Goal: Information Seeking & Learning: Compare options

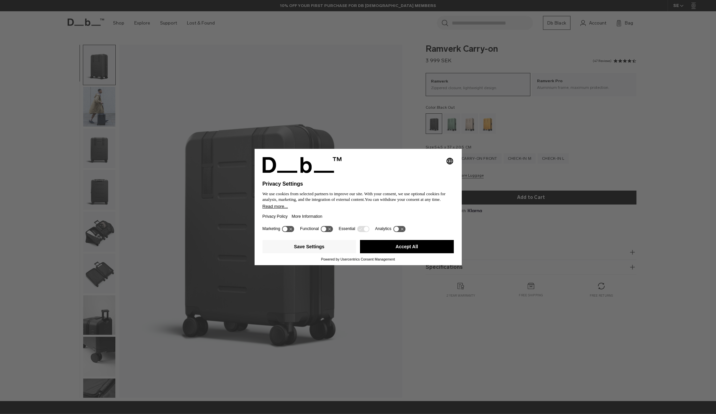
click at [397, 248] on button "Accept All" at bounding box center [407, 246] width 94 height 13
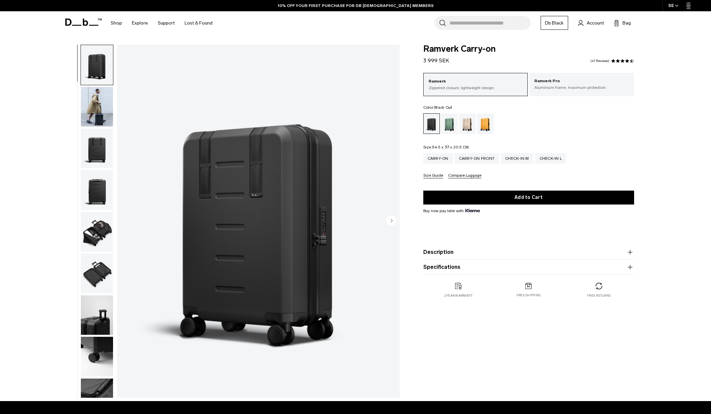
click at [98, 112] on img "button" at bounding box center [97, 107] width 32 height 40
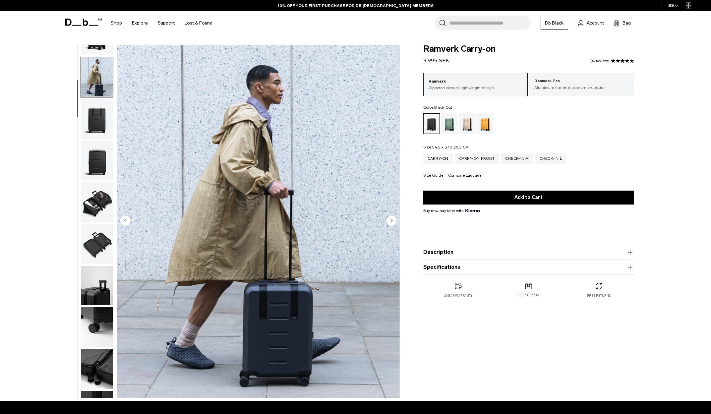
scroll to position [42, 0]
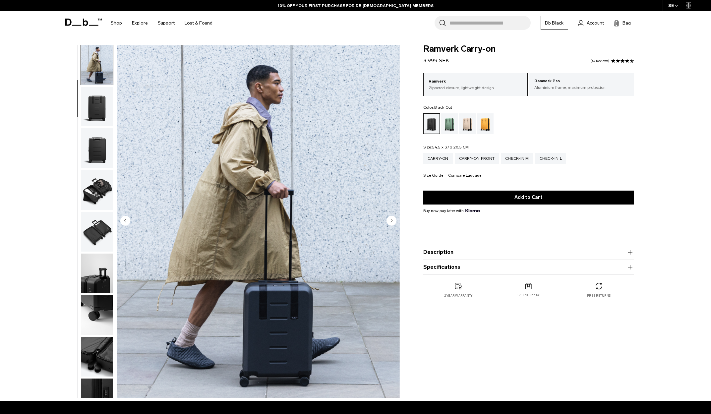
click at [97, 115] on img "button" at bounding box center [97, 107] width 32 height 40
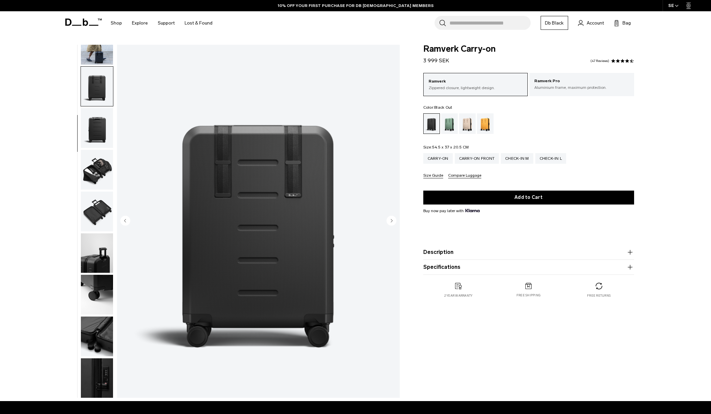
scroll to position [63, 0]
click at [97, 138] on img "button" at bounding box center [97, 127] width 32 height 40
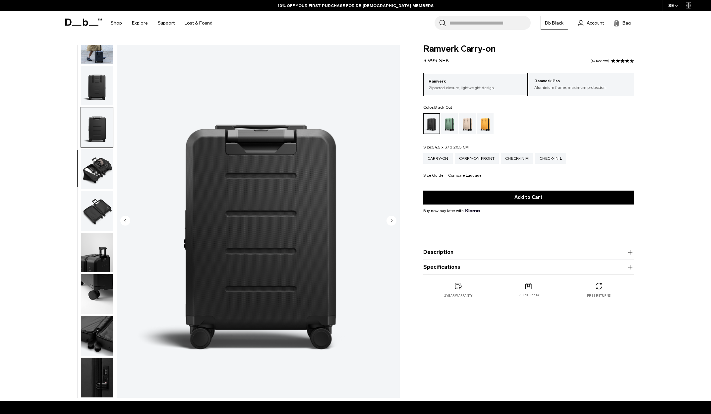
click at [97, 168] on img "button" at bounding box center [97, 169] width 32 height 40
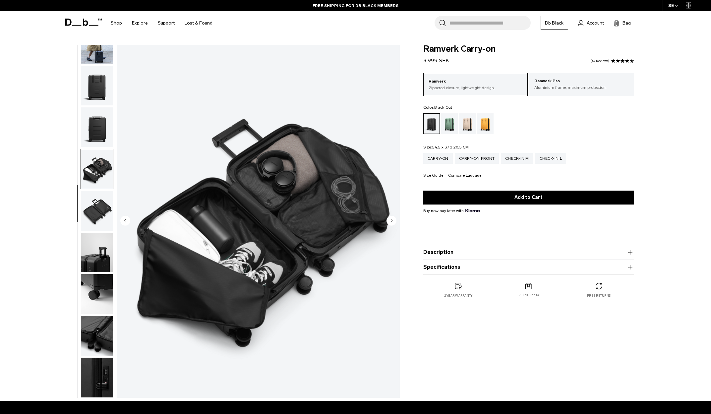
click at [92, 208] on img "button" at bounding box center [97, 211] width 32 height 40
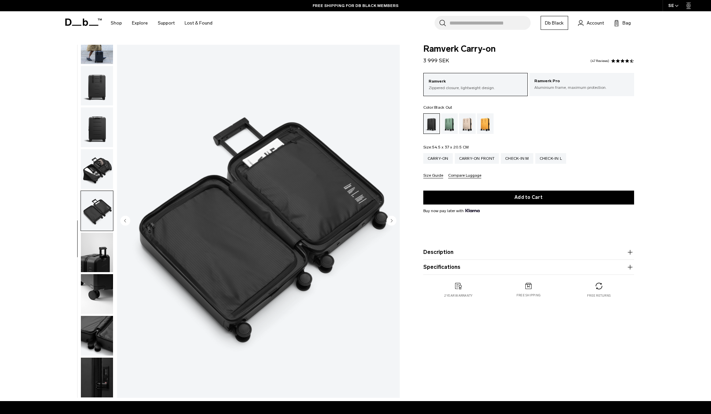
click at [103, 244] on img "button" at bounding box center [97, 253] width 32 height 40
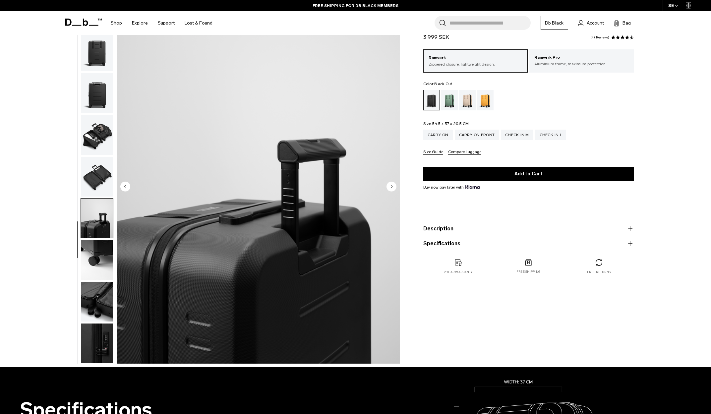
scroll to position [66, 0]
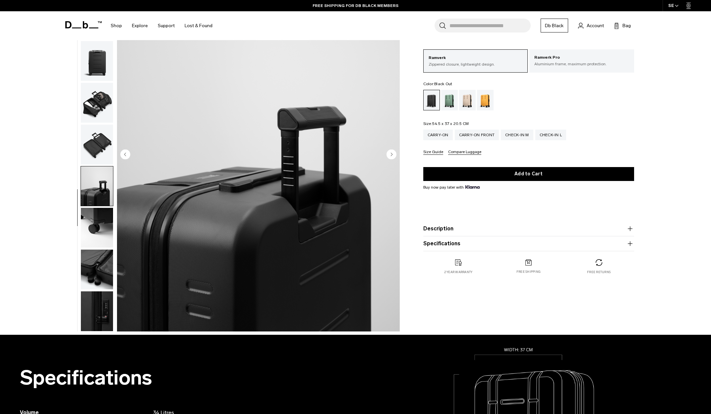
click at [93, 223] on img "button" at bounding box center [97, 228] width 32 height 40
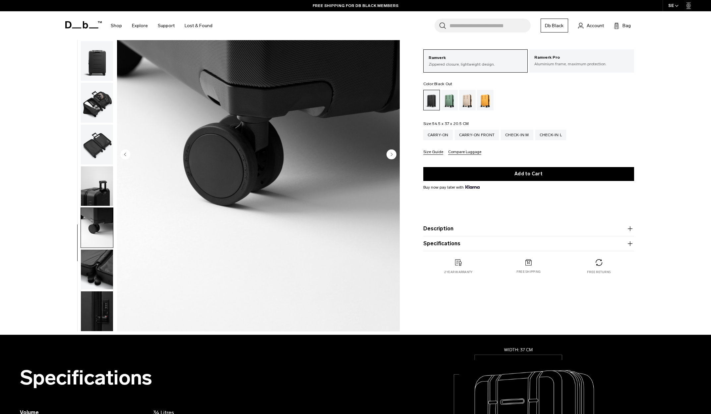
click at [94, 261] on img "button" at bounding box center [97, 269] width 32 height 40
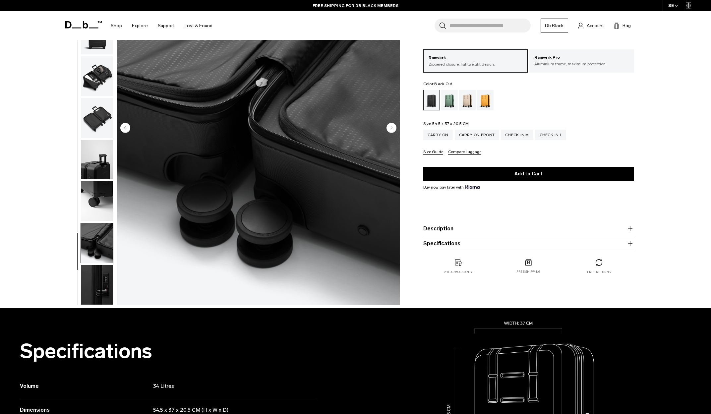
scroll to position [133, 0]
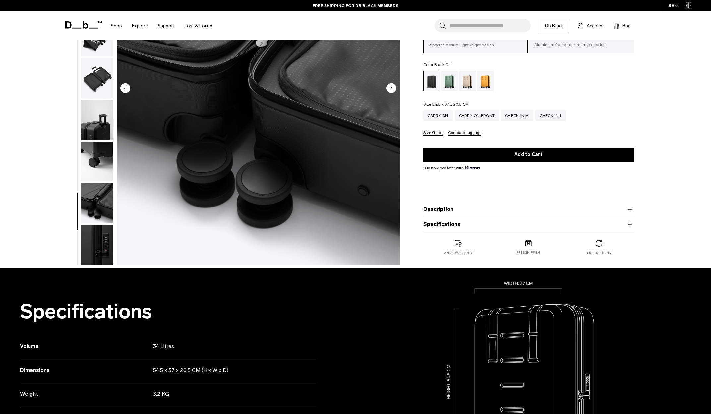
click at [99, 242] on img "button" at bounding box center [97, 245] width 32 height 40
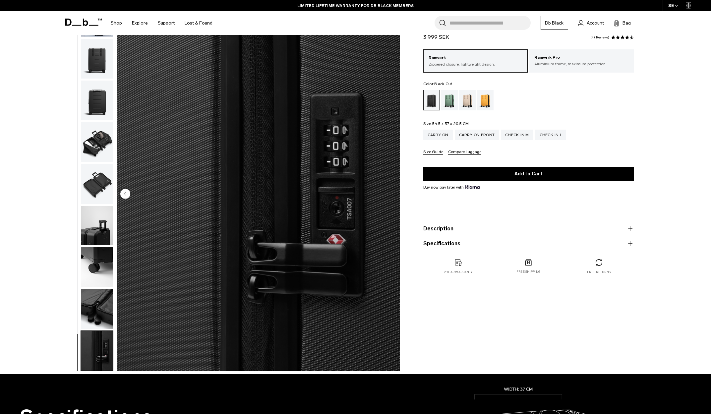
scroll to position [0, 0]
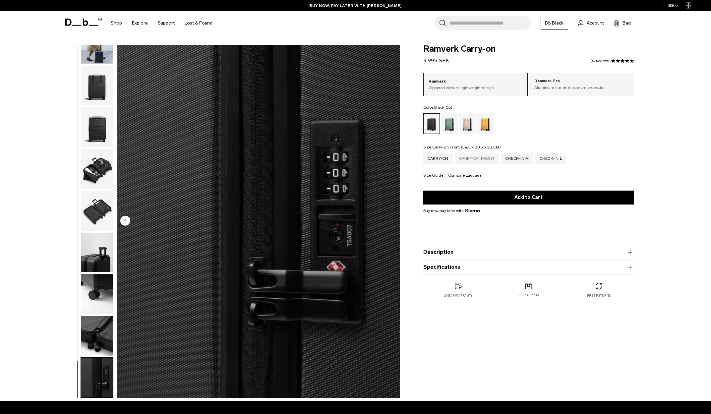
click at [485, 161] on div "Carry-on Front" at bounding box center [476, 158] width 44 height 11
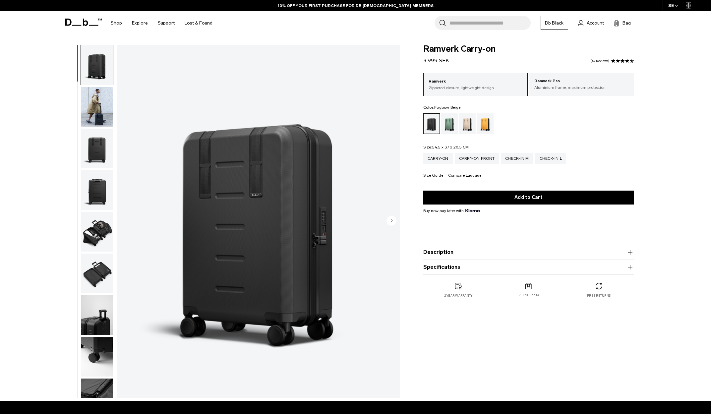
click at [443, 121] on div "Green Ray" at bounding box center [449, 123] width 17 height 21
click at [452, 124] on div "Green Ray" at bounding box center [449, 123] width 17 height 21
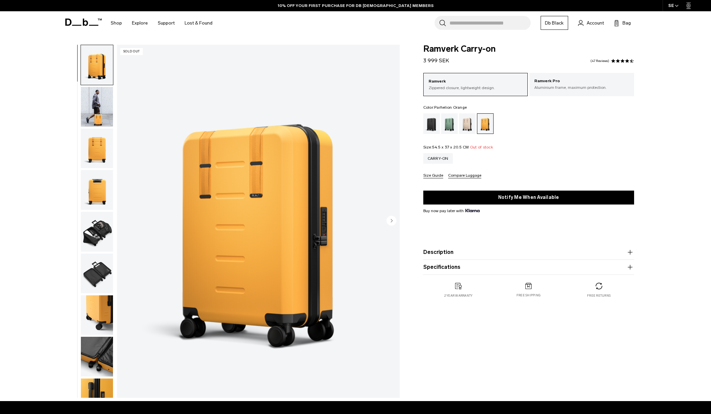
click at [110, 106] on img "button" at bounding box center [97, 107] width 32 height 40
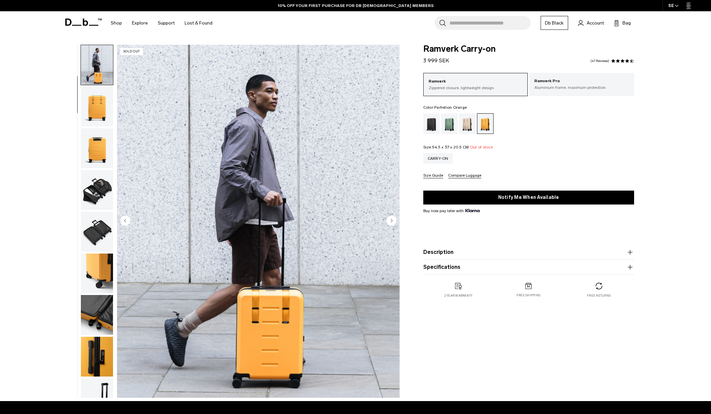
click at [99, 111] on img "button" at bounding box center [97, 107] width 32 height 40
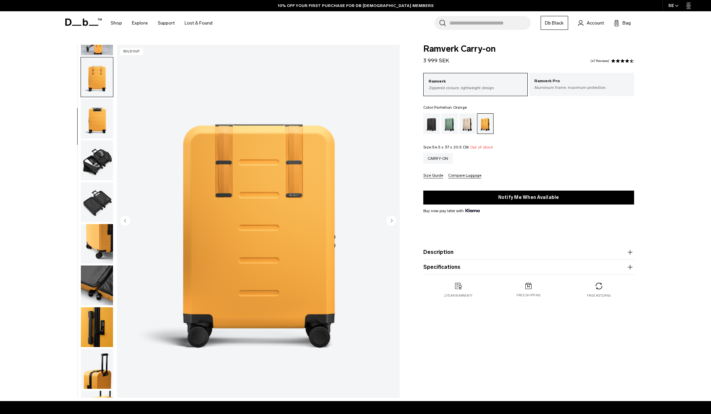
scroll to position [83, 0]
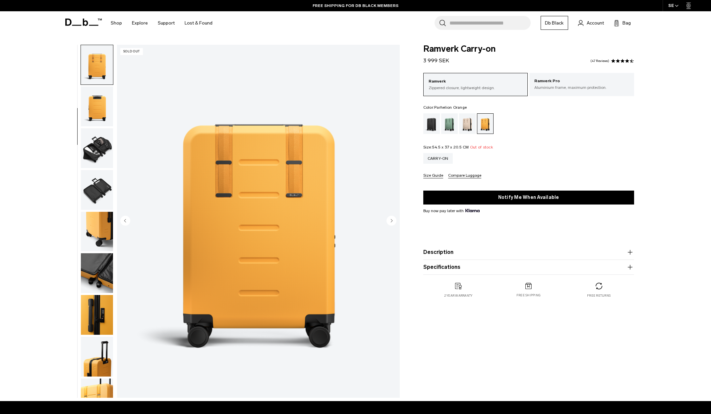
click at [97, 114] on img "button" at bounding box center [97, 106] width 32 height 40
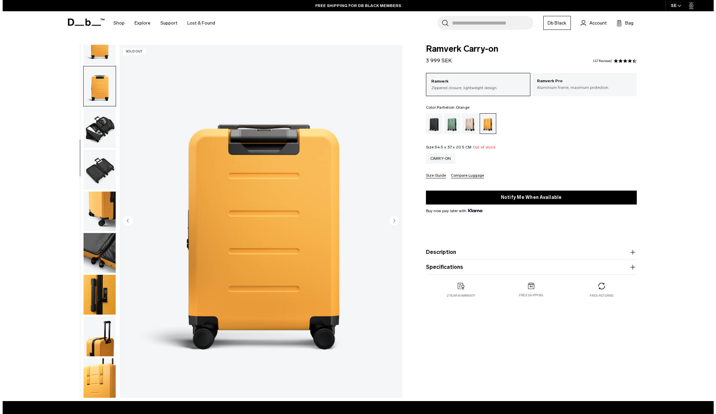
scroll to position [104, 0]
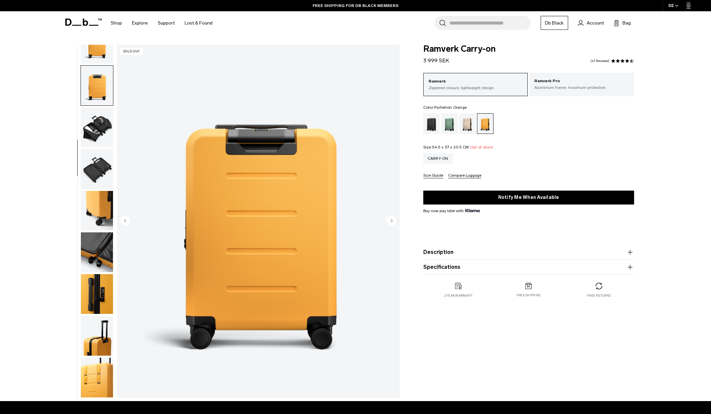
click at [94, 128] on img "button" at bounding box center [97, 127] width 32 height 40
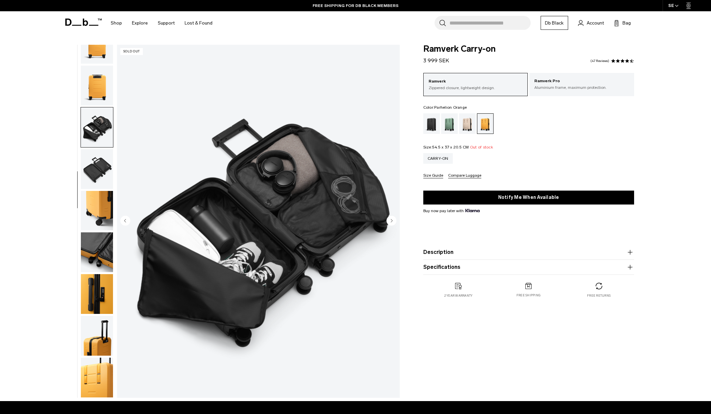
click at [88, 170] on img "button" at bounding box center [97, 169] width 32 height 40
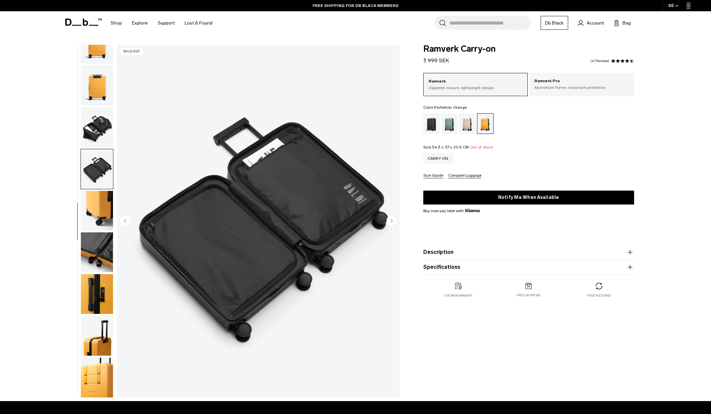
click at [99, 204] on img "button" at bounding box center [97, 211] width 32 height 40
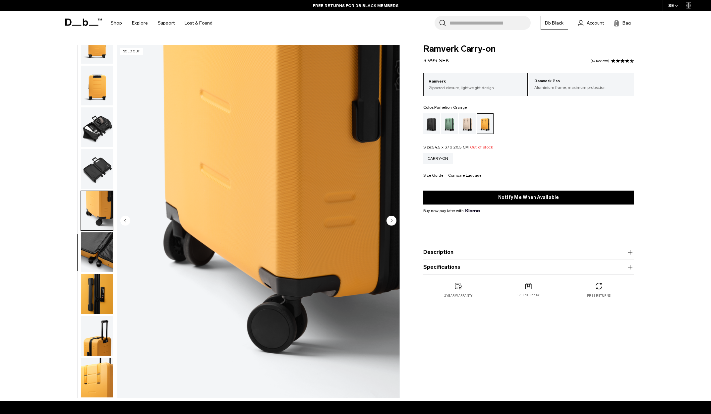
click at [97, 244] on img "button" at bounding box center [97, 252] width 32 height 40
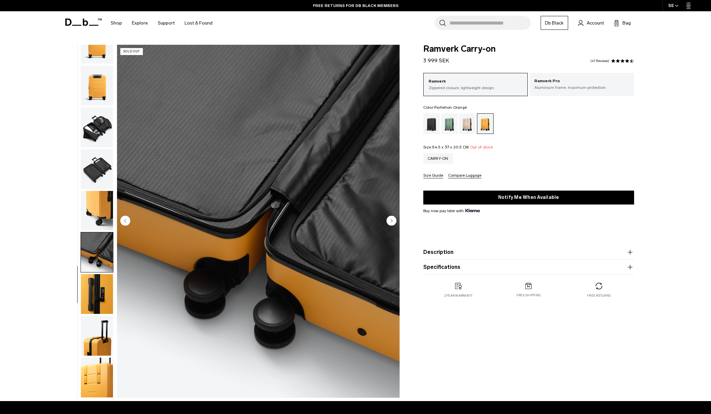
click at [98, 293] on img "button" at bounding box center [97, 294] width 32 height 40
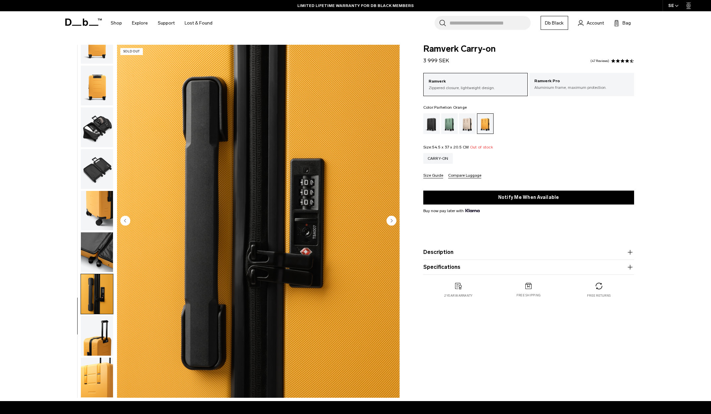
click at [288, 263] on img "9 / 11" at bounding box center [258, 221] width 283 height 353
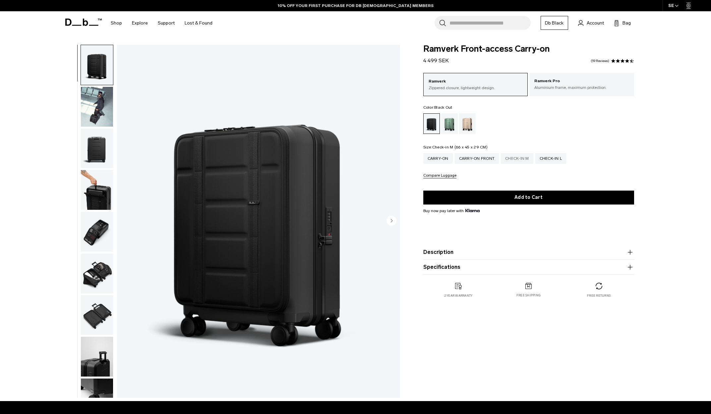
click at [518, 158] on div "Check-in M" at bounding box center [517, 158] width 32 height 11
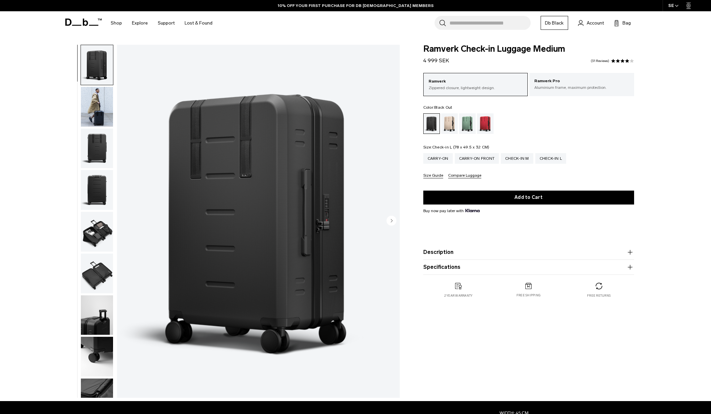
drag, startPoint x: 0, startPoint y: 0, endPoint x: 543, endPoint y: 159, distance: 566.1
click at [550, 159] on div "Check-in L" at bounding box center [550, 158] width 31 height 11
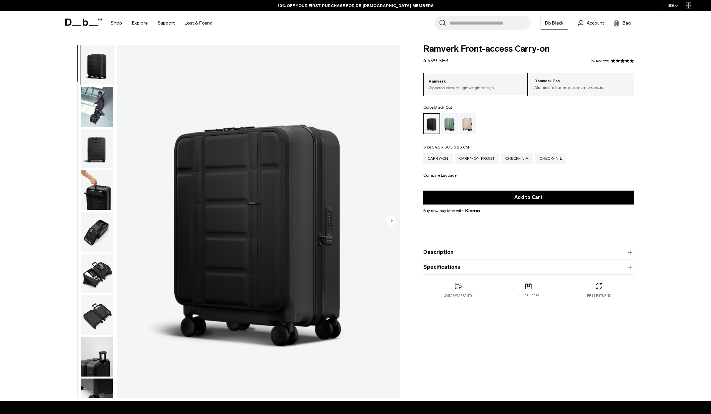
click at [100, 191] on img "button" at bounding box center [97, 190] width 32 height 40
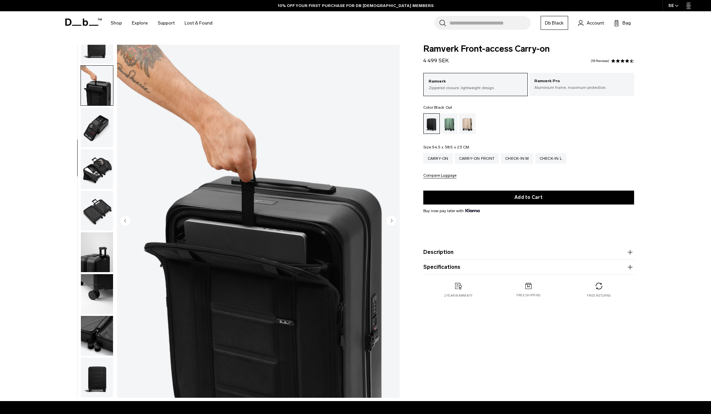
click at [99, 194] on img "button" at bounding box center [97, 211] width 32 height 40
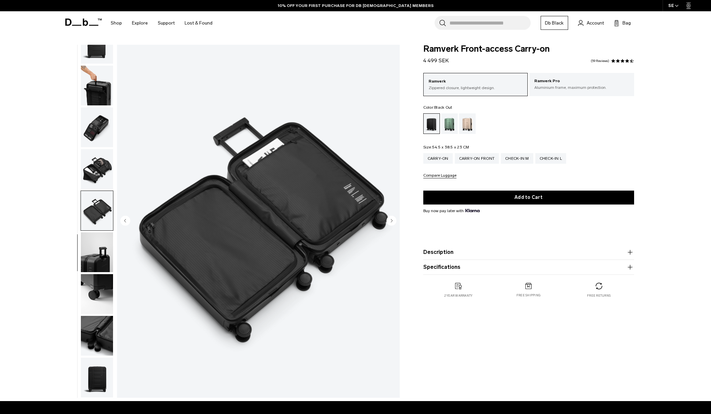
click at [98, 157] on img "button" at bounding box center [97, 169] width 32 height 40
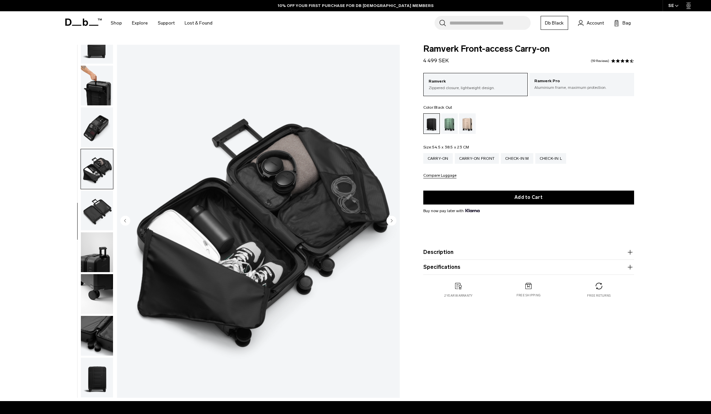
click at [98, 139] on img "button" at bounding box center [97, 127] width 32 height 40
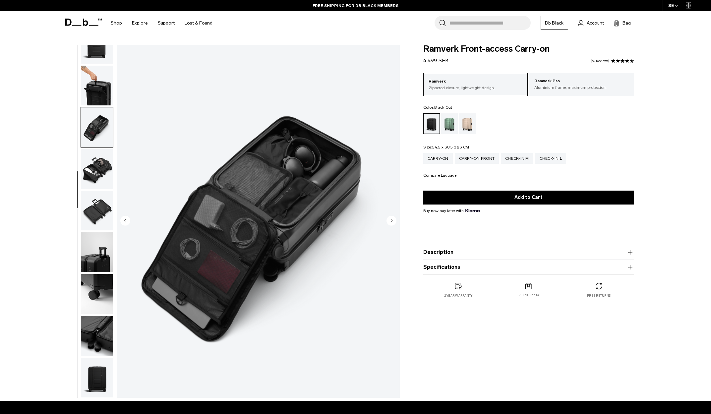
click at [92, 85] on img "button" at bounding box center [97, 86] width 32 height 40
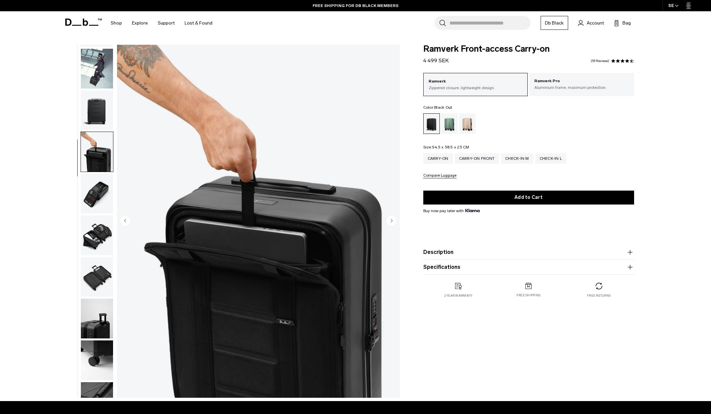
click at [99, 113] on img "button" at bounding box center [97, 110] width 32 height 40
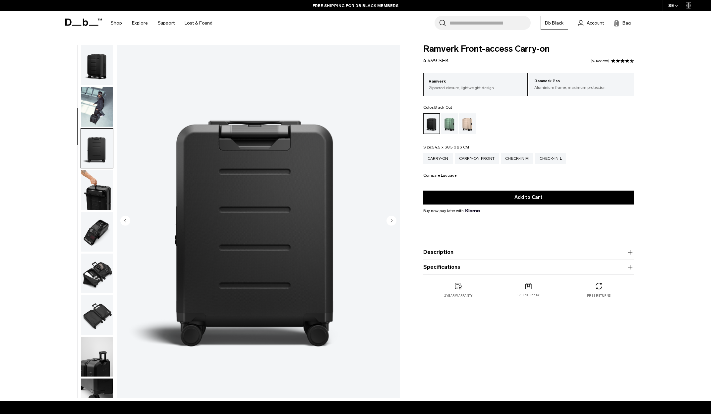
click at [101, 93] on img "button" at bounding box center [97, 107] width 32 height 40
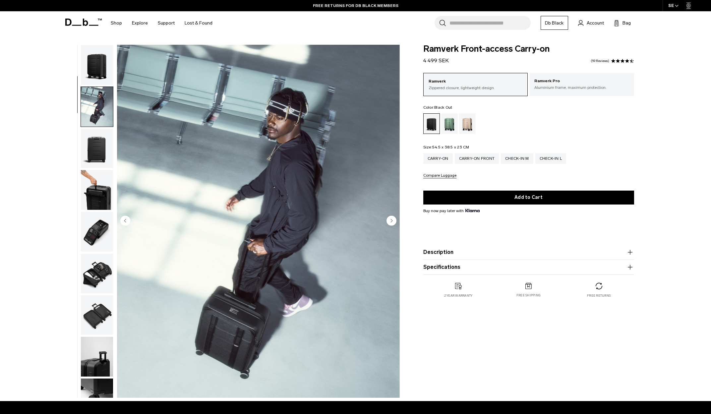
click at [99, 70] on img "button" at bounding box center [97, 65] width 32 height 40
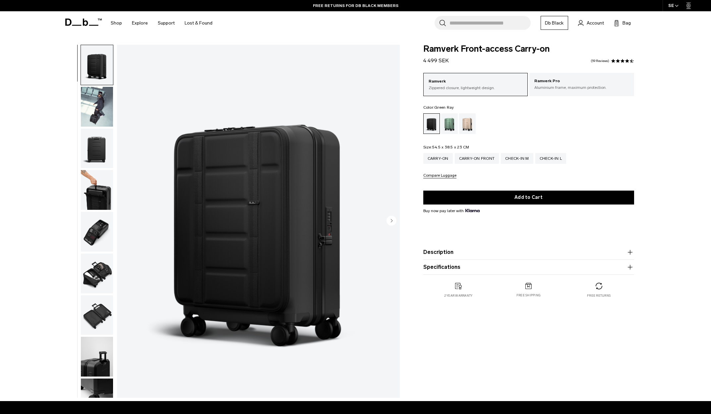
click at [450, 120] on div "Green Ray" at bounding box center [449, 123] width 17 height 21
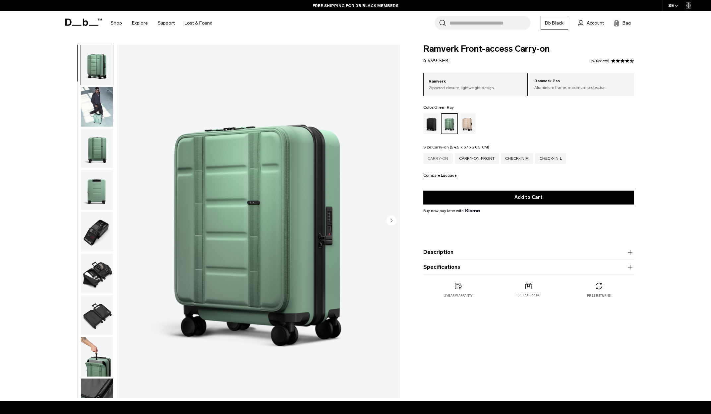
click at [441, 158] on div "Carry-on" at bounding box center [437, 158] width 29 height 11
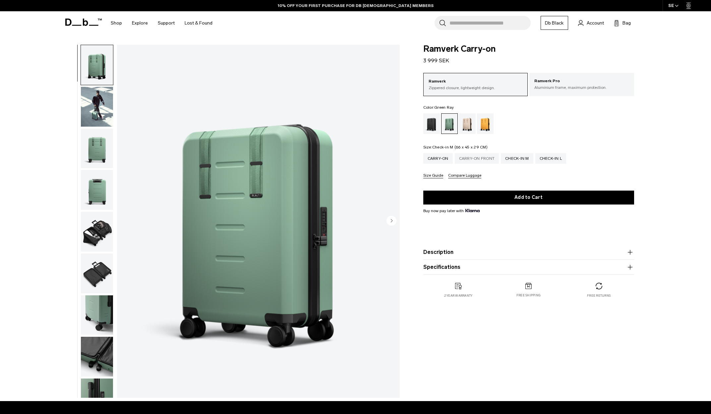
click at [518, 157] on div "Check-in M" at bounding box center [517, 158] width 32 height 11
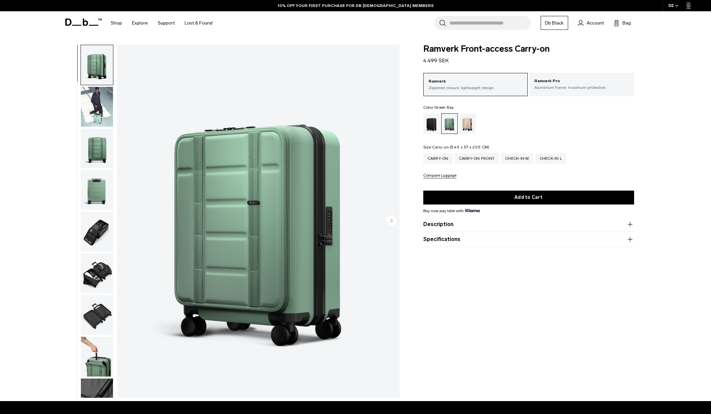
click at [435, 159] on div "Carry-on" at bounding box center [437, 158] width 29 height 11
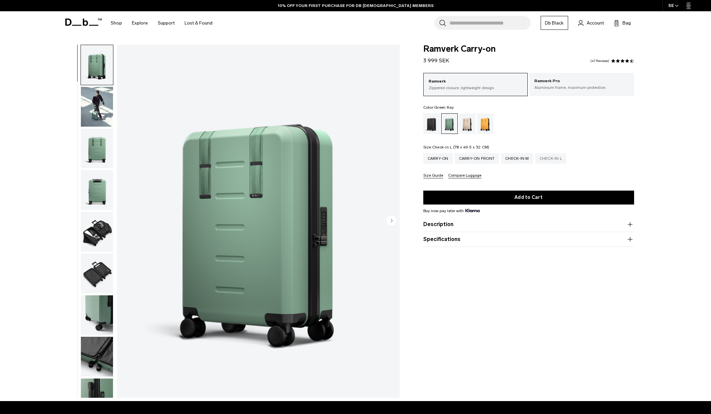
click at [554, 159] on div "Check-in L" at bounding box center [550, 158] width 31 height 11
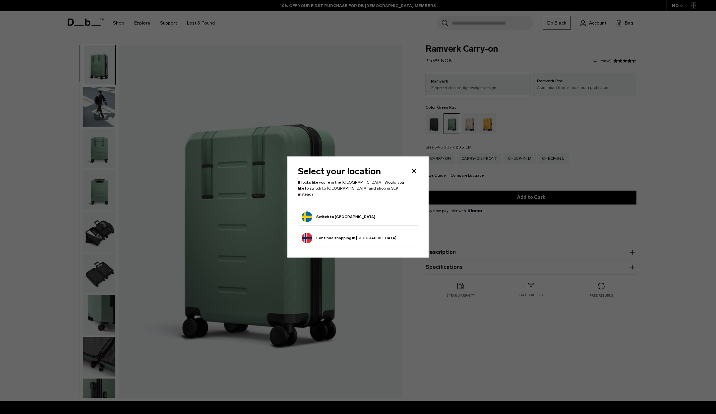
click at [334, 212] on button "Switch to [GEOGRAPHIC_DATA]" at bounding box center [338, 216] width 74 height 11
click at [320, 217] on button "Switch to Sweden" at bounding box center [338, 216] width 74 height 11
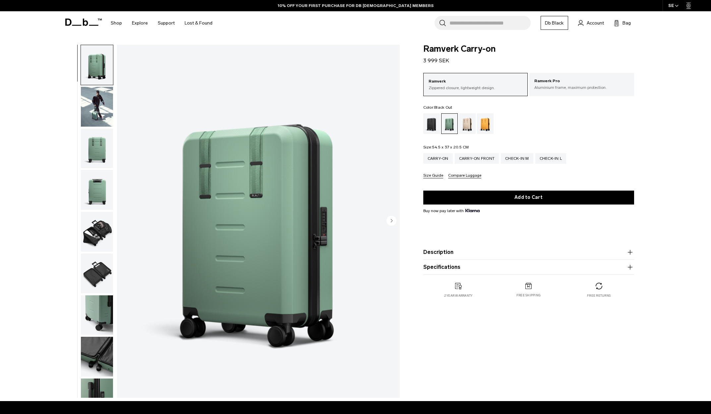
click at [435, 125] on div "Black Out" at bounding box center [431, 123] width 17 height 21
